Goal: Task Accomplishment & Management: Manage account settings

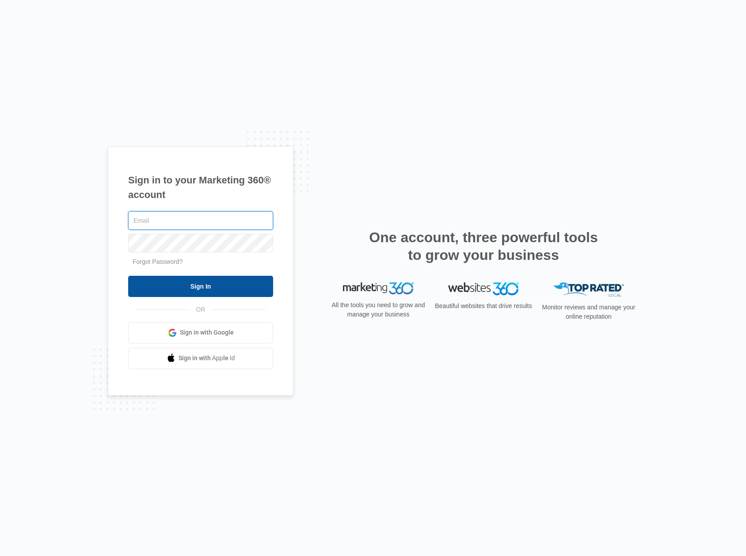
type input "[PERSON_NAME][EMAIL_ADDRESS][DOMAIN_NAME]"
click at [207, 286] on input "Sign In" at bounding box center [200, 286] width 145 height 21
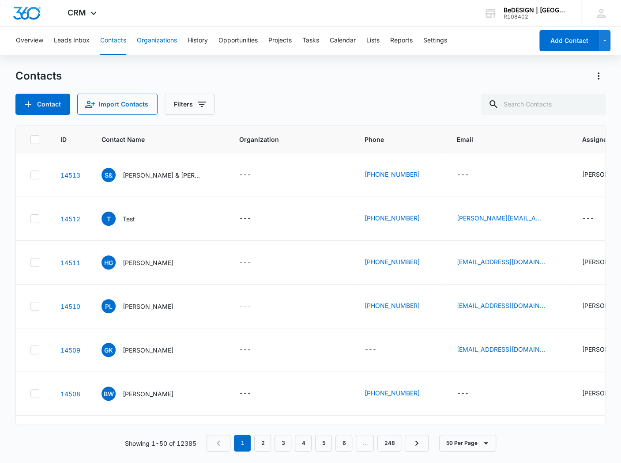
click at [165, 41] on button "Organizations" at bounding box center [157, 41] width 40 height 28
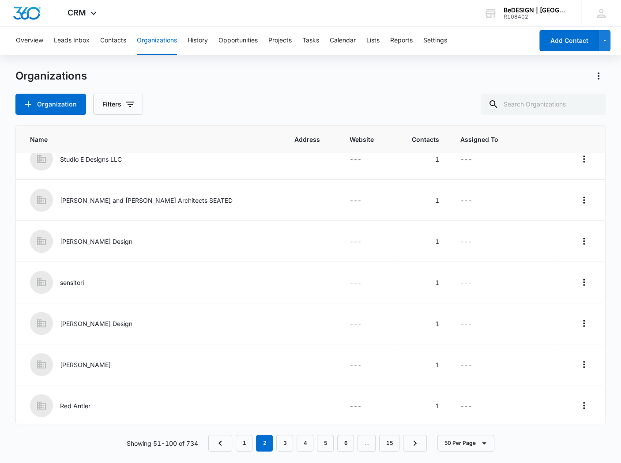
scroll to position [1776, 0]
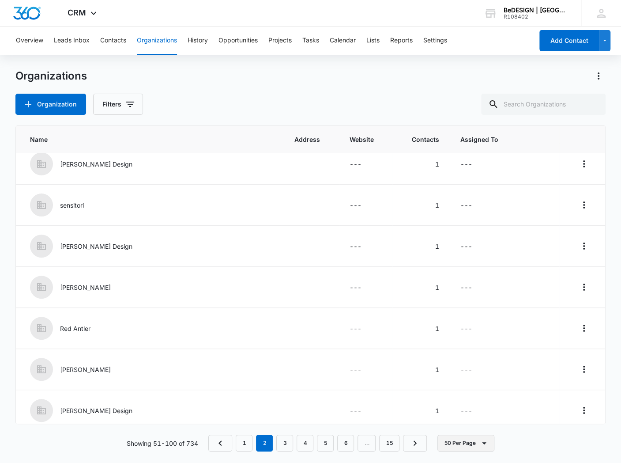
click at [470, 442] on button "50 Per Page" at bounding box center [466, 443] width 57 height 17
click at [457, 445] on button "50 Per Page" at bounding box center [466, 443] width 57 height 17
click at [600, 74] on icon "Actions" at bounding box center [599, 76] width 11 height 11
click at [566, 104] on button "Export" at bounding box center [579, 100] width 51 height 13
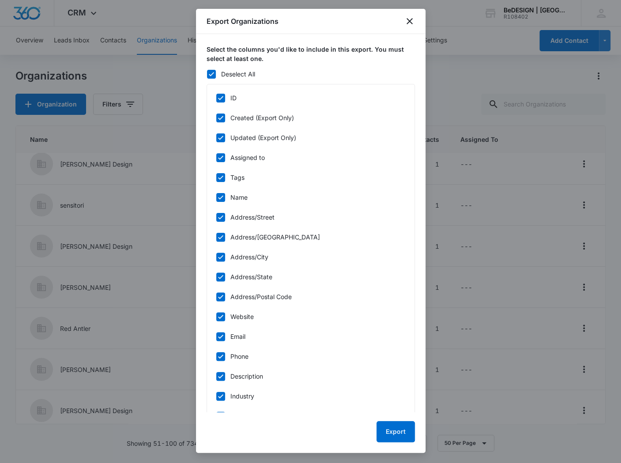
click at [220, 97] on icon at bounding box center [221, 98] width 8 height 8
click at [216, 98] on input "ID" at bounding box center [216, 98] width 0 height 0
checkbox input "false"
click at [217, 116] on icon at bounding box center [221, 118] width 8 height 8
click at [216, 117] on input "Created (Export Only)" at bounding box center [216, 117] width 0 height 0
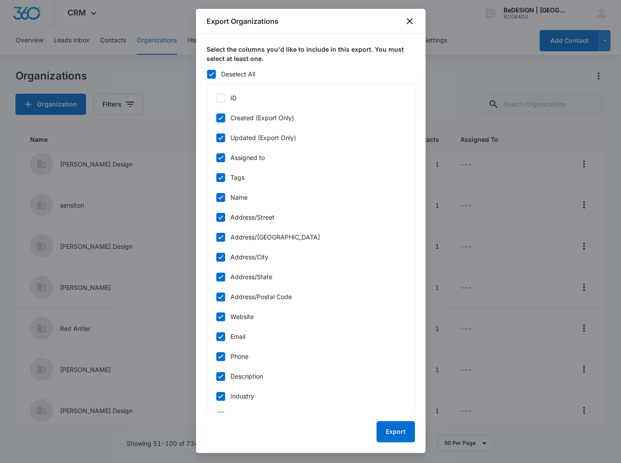
checkbox input "false"
click at [219, 135] on icon at bounding box center [221, 138] width 8 height 8
click at [216, 137] on input "Updated (Export Only)" at bounding box center [216, 137] width 0 height 0
checkbox input "false"
click at [221, 177] on icon at bounding box center [220, 177] width 5 height 4
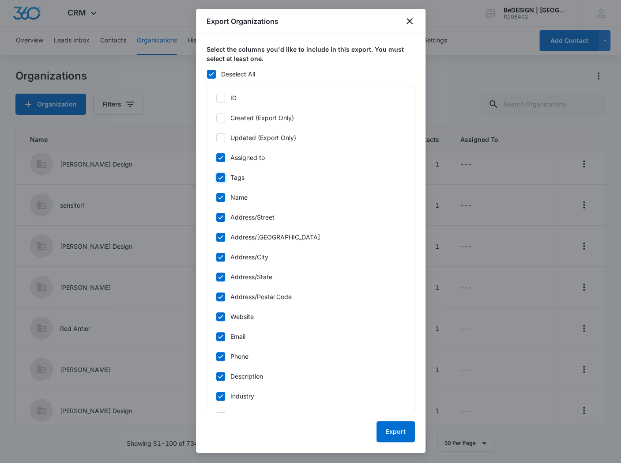
click at [216, 177] on input "Tags" at bounding box center [216, 177] width 0 height 0
checkbox input "false"
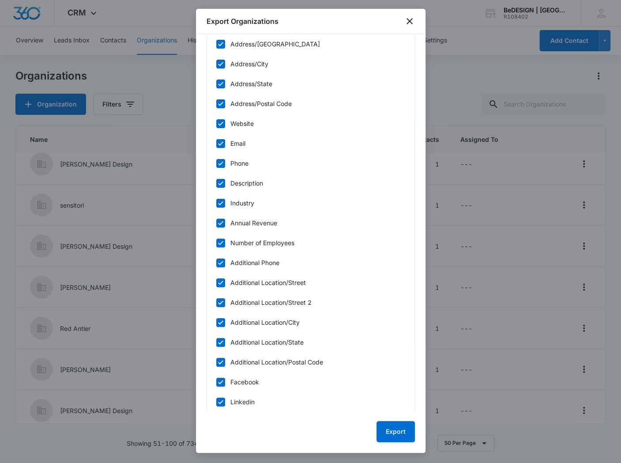
scroll to position [193, 0]
click at [222, 223] on icon at bounding box center [221, 223] width 8 height 8
click at [216, 223] on input "Annual Revenue" at bounding box center [216, 223] width 0 height 0
checkbox input "false"
click at [220, 243] on icon at bounding box center [221, 243] width 8 height 8
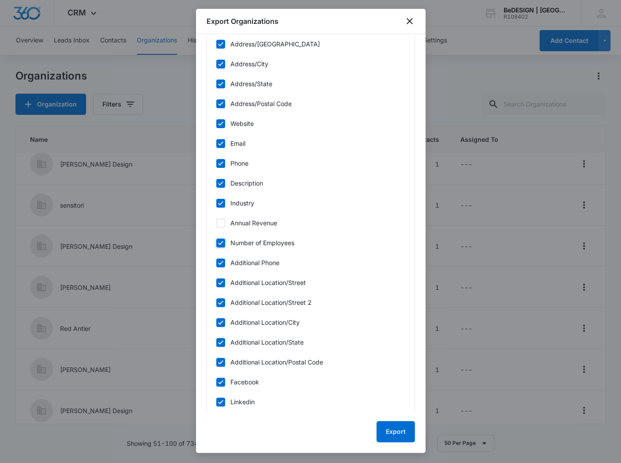
click at [216, 243] on input "Number of Employees" at bounding box center [216, 242] width 0 height 0
checkbox input "false"
click at [220, 263] on icon at bounding box center [221, 263] width 8 height 8
click at [216, 263] on input "Additional Phone" at bounding box center [216, 262] width 0 height 0
checkbox input "false"
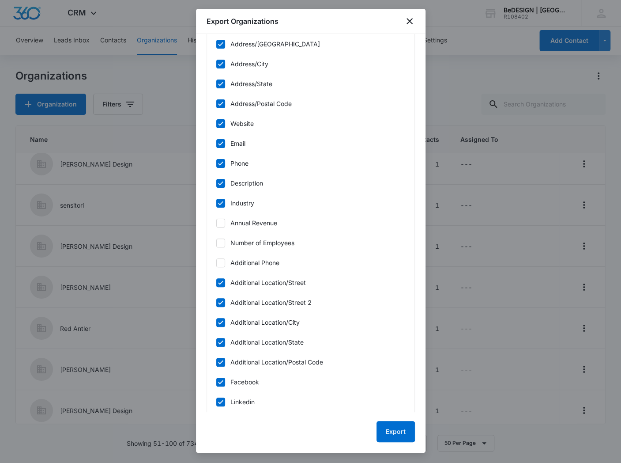
click at [221, 280] on icon at bounding box center [221, 283] width 8 height 8
click at [216, 282] on input "Additional Location/Street" at bounding box center [216, 282] width 0 height 0
checkbox input "false"
click at [221, 299] on icon at bounding box center [221, 303] width 8 height 8
click at [216, 302] on input "Additional Location/Street 2" at bounding box center [216, 302] width 0 height 0
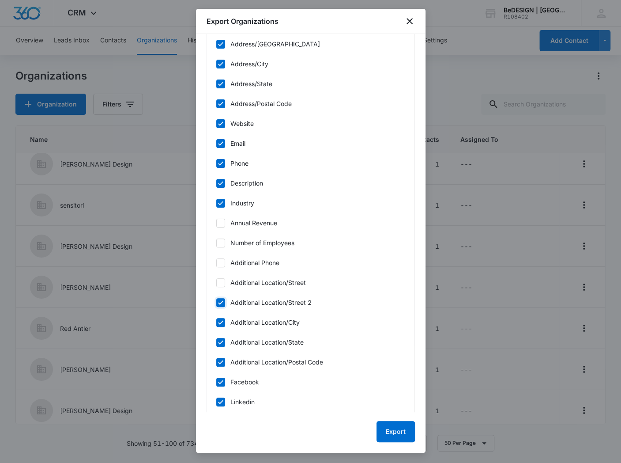
checkbox input "false"
click at [219, 326] on label "Additional Location/City" at bounding box center [311, 322] width 190 height 9
click at [216, 322] on input "Additional Location/City" at bounding box center [216, 322] width 0 height 0
checkbox input "false"
click at [220, 338] on icon at bounding box center [221, 342] width 8 height 8
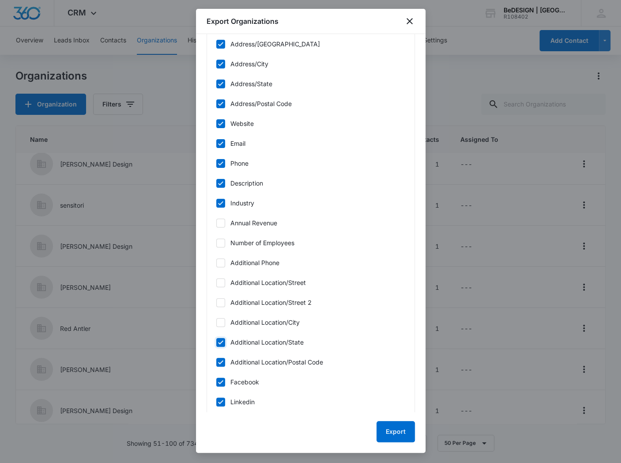
click at [216, 342] on input "Additional Location/State" at bounding box center [216, 342] width 0 height 0
checkbox input "false"
click at [220, 360] on icon at bounding box center [221, 362] width 8 height 8
click at [216, 362] on input "Additional Location/Postal Code" at bounding box center [216, 362] width 0 height 0
checkbox input "false"
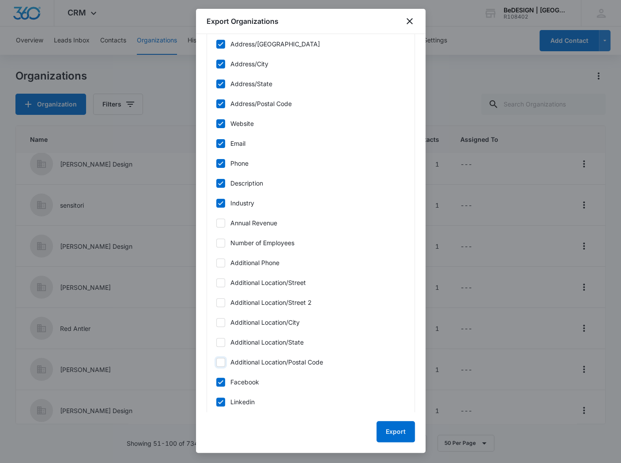
scroll to position [255, 0]
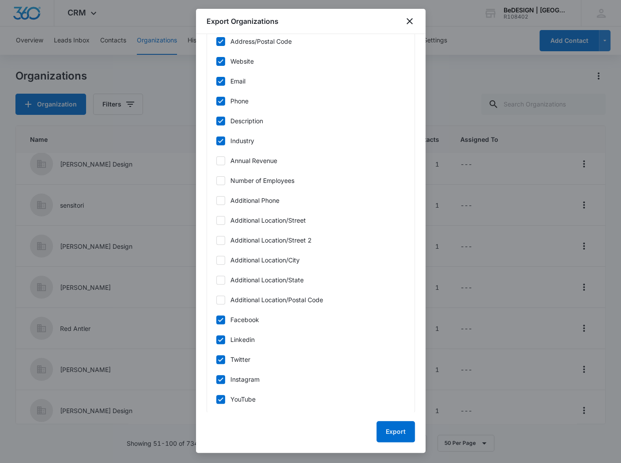
click at [220, 358] on icon at bounding box center [221, 360] width 8 height 8
click at [216, 359] on input "Twitter" at bounding box center [216, 359] width 0 height 0
checkbox input "false"
click at [392, 427] on button "Export" at bounding box center [396, 431] width 38 height 21
